Goal: Task Accomplishment & Management: Manage account settings

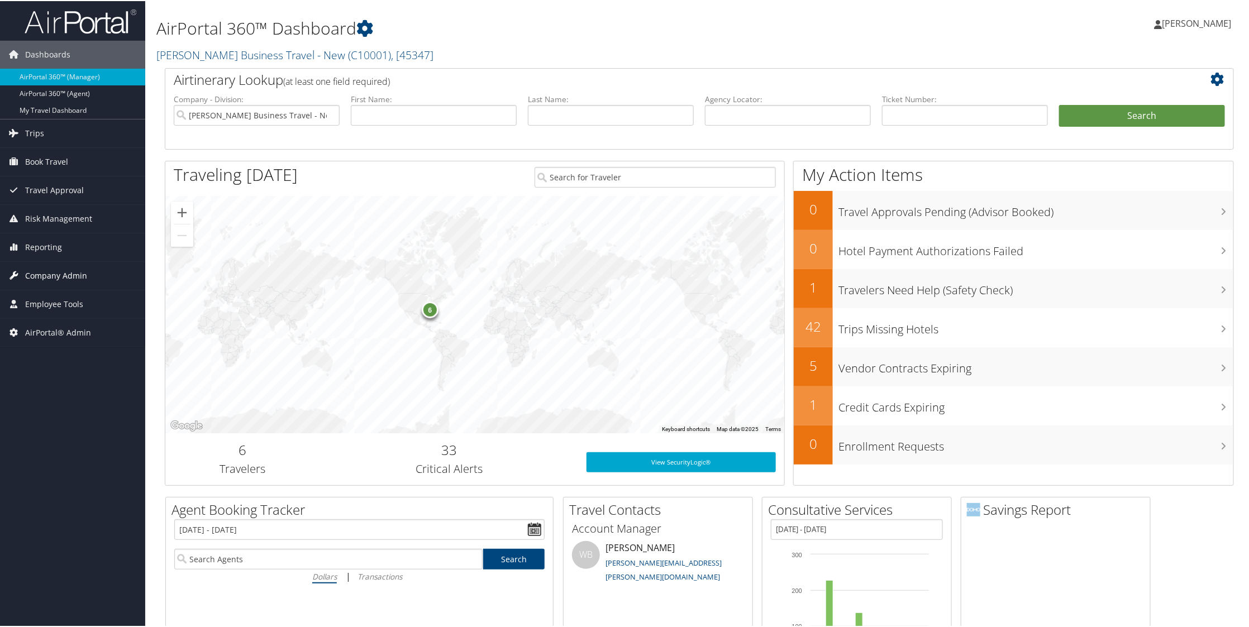
click at [81, 274] on span "Company Admin" at bounding box center [56, 275] width 62 height 28
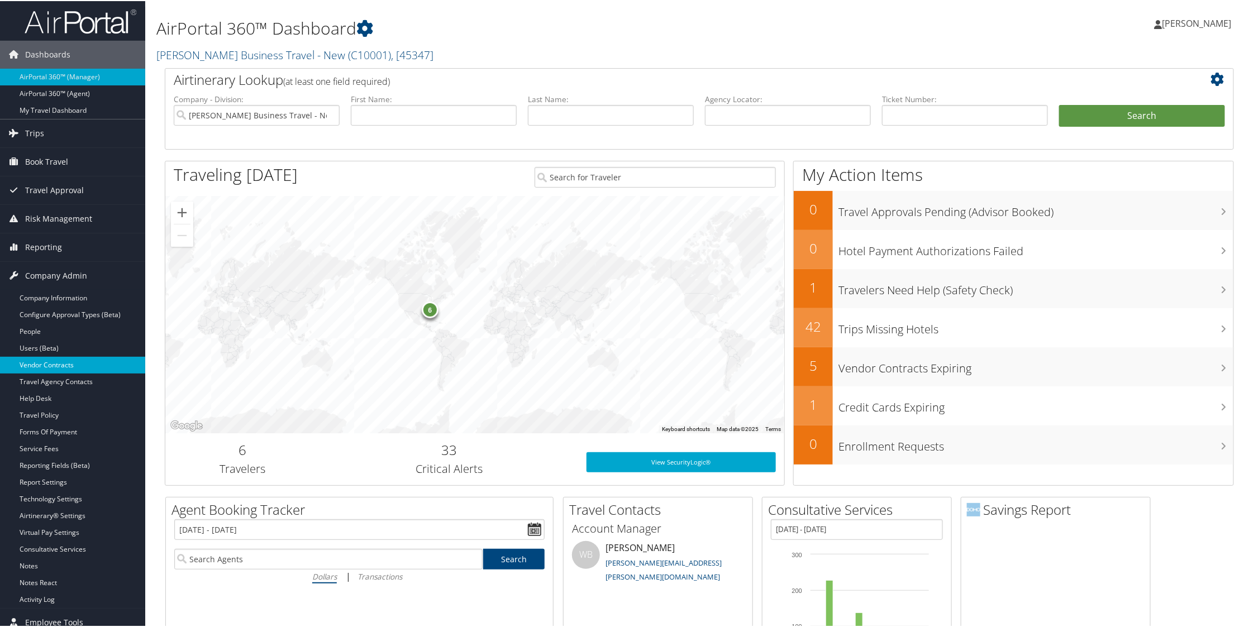
click at [61, 368] on link "Vendor Contracts" at bounding box center [72, 364] width 145 height 17
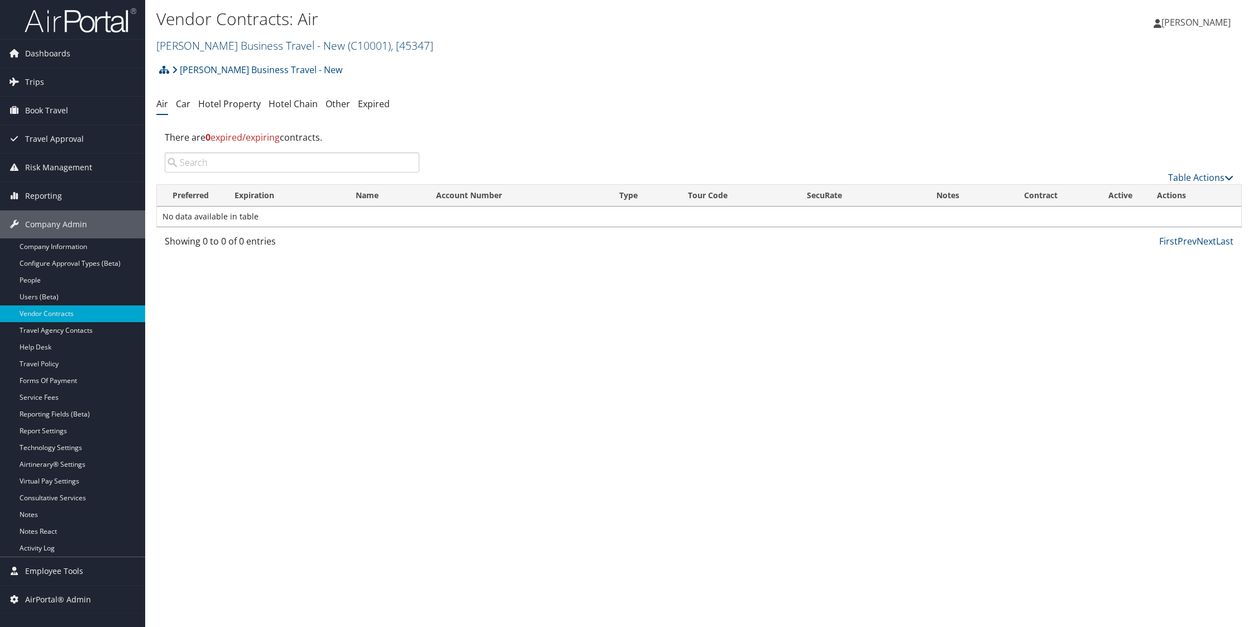
click at [318, 41] on link "[PERSON_NAME] Business Travel - New ( C10001 ) , [ 45347 ]" at bounding box center [294, 45] width 277 height 15
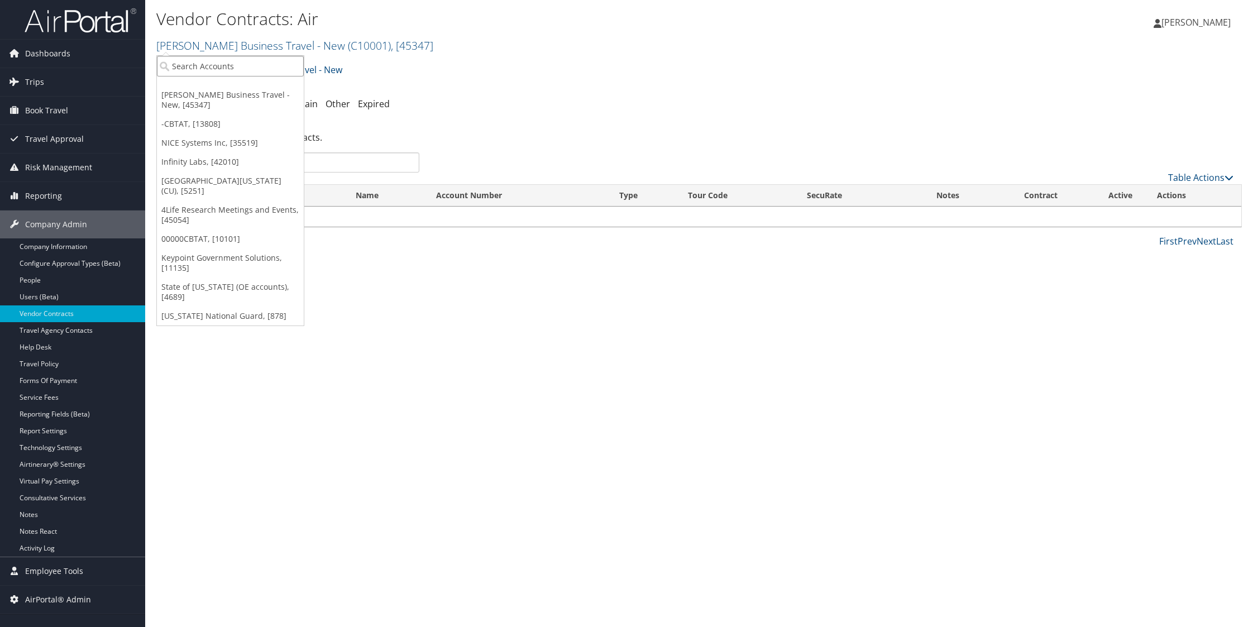
click at [251, 66] on input "search" at bounding box center [230, 66] width 147 height 21
type input "crocs"
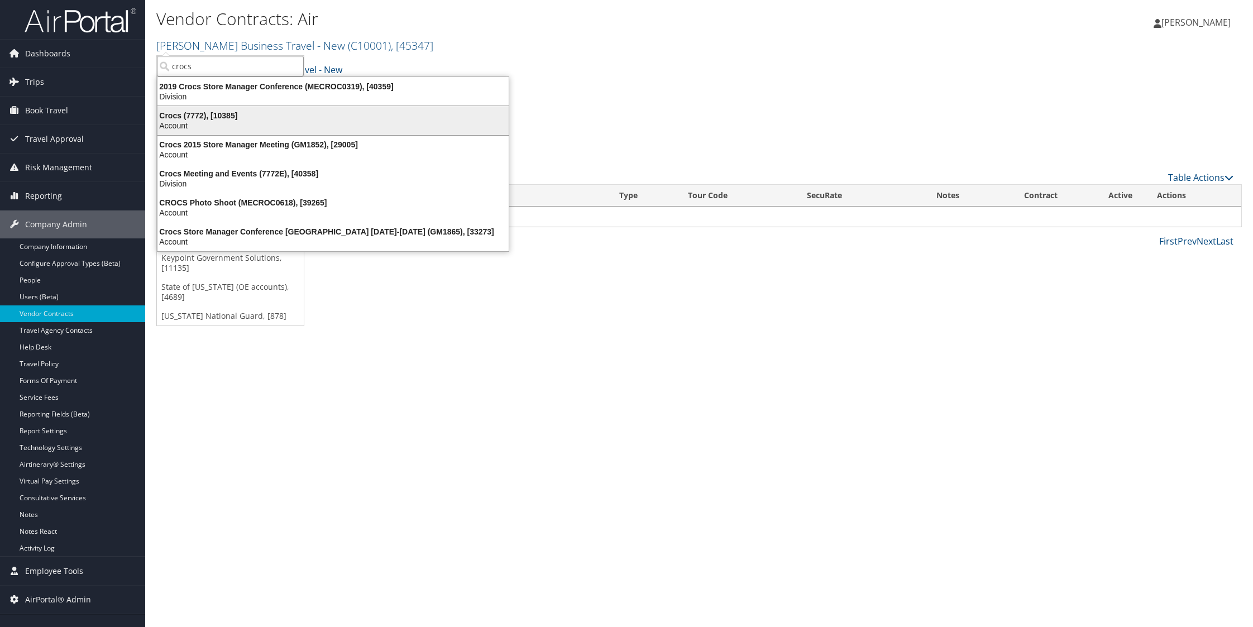
click at [235, 122] on div "Account" at bounding box center [333, 126] width 365 height 10
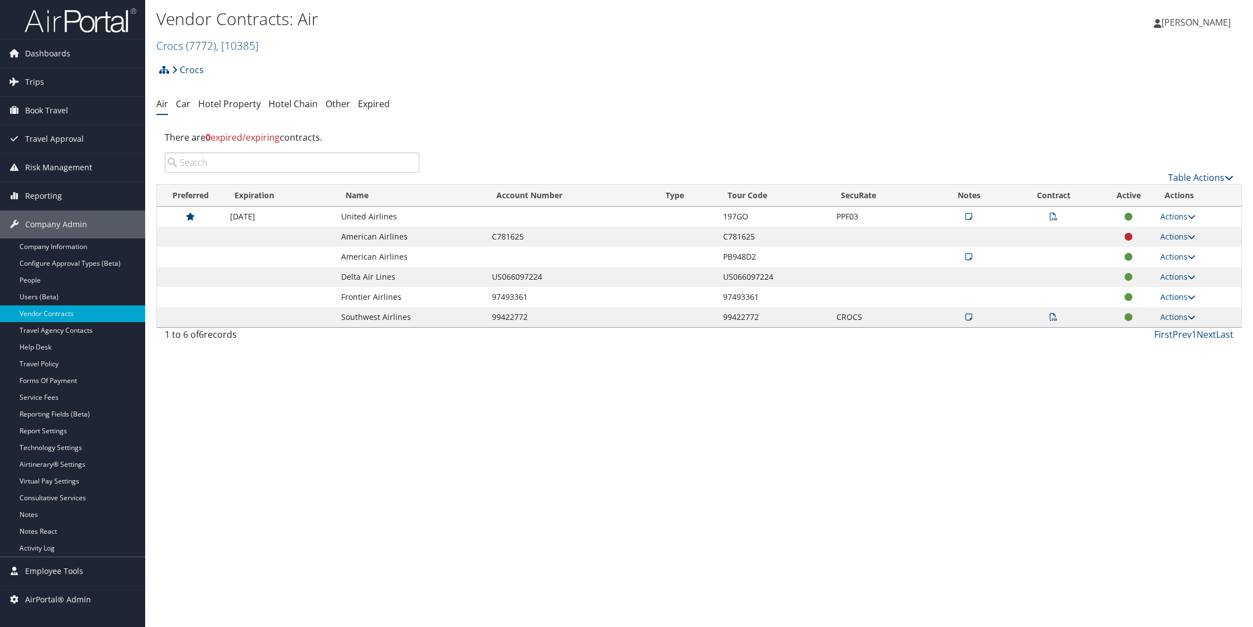
drag, startPoint x: 278, startPoint y: 217, endPoint x: 236, endPoint y: 218, distance: 42.5
click at [236, 218] on td "12/31/2025" at bounding box center [279, 217] width 111 height 20
click at [1189, 219] on link "Actions" at bounding box center [1177, 216] width 35 height 11
click at [1168, 248] on link "View Contracts" at bounding box center [1157, 251] width 74 height 19
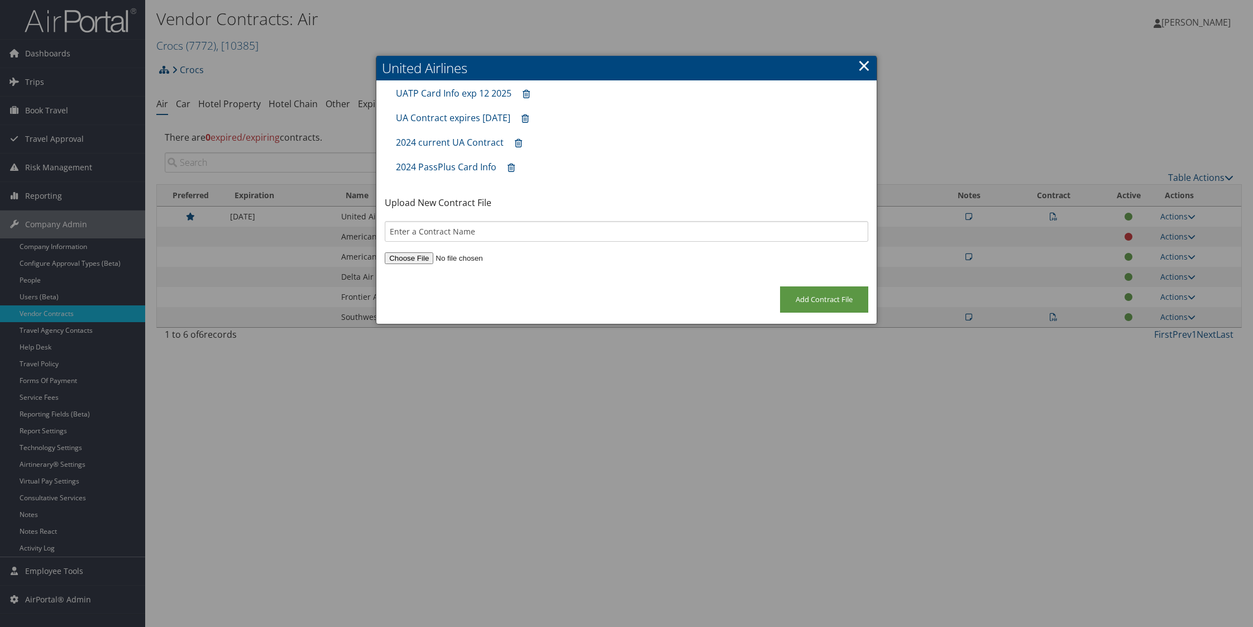
click at [864, 68] on link "×" at bounding box center [864, 65] width 13 height 22
